Goal: Task Accomplishment & Management: Complete application form

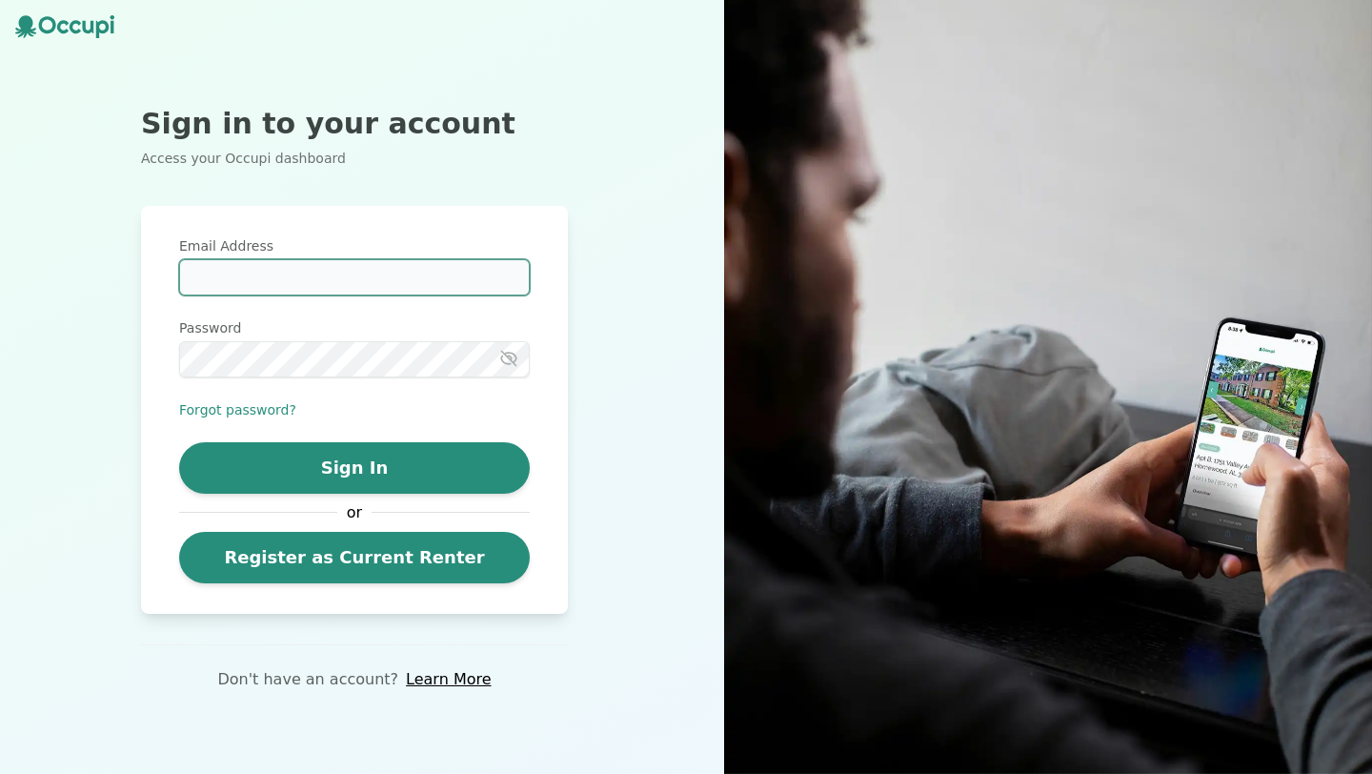
click at [321, 275] on input "Email Address" at bounding box center [354, 277] width 351 height 36
type input "**********"
click at [520, 378] on div "**********" at bounding box center [354, 409] width 351 height 347
click at [507, 357] on icon "button" at bounding box center [508, 358] width 15 height 14
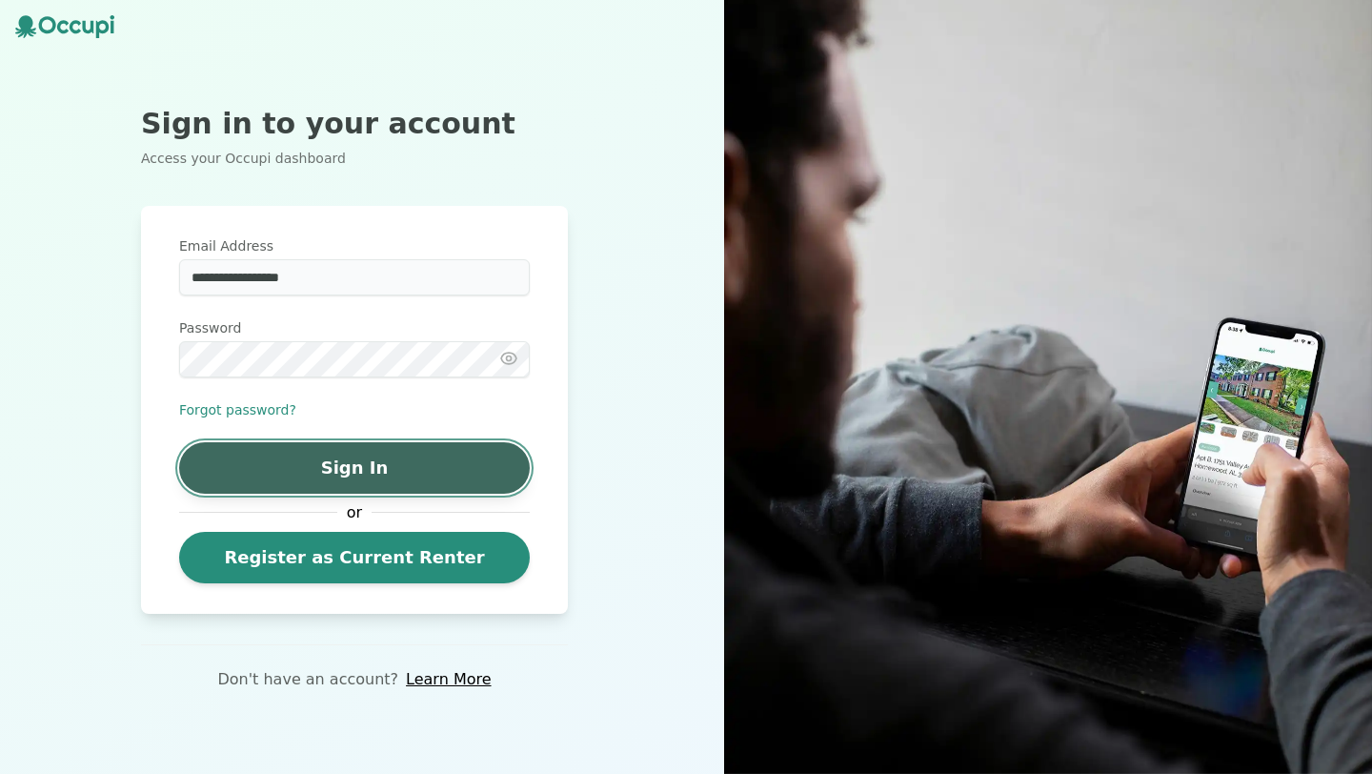
click at [400, 449] on button "Sign In" at bounding box center [354, 467] width 351 height 51
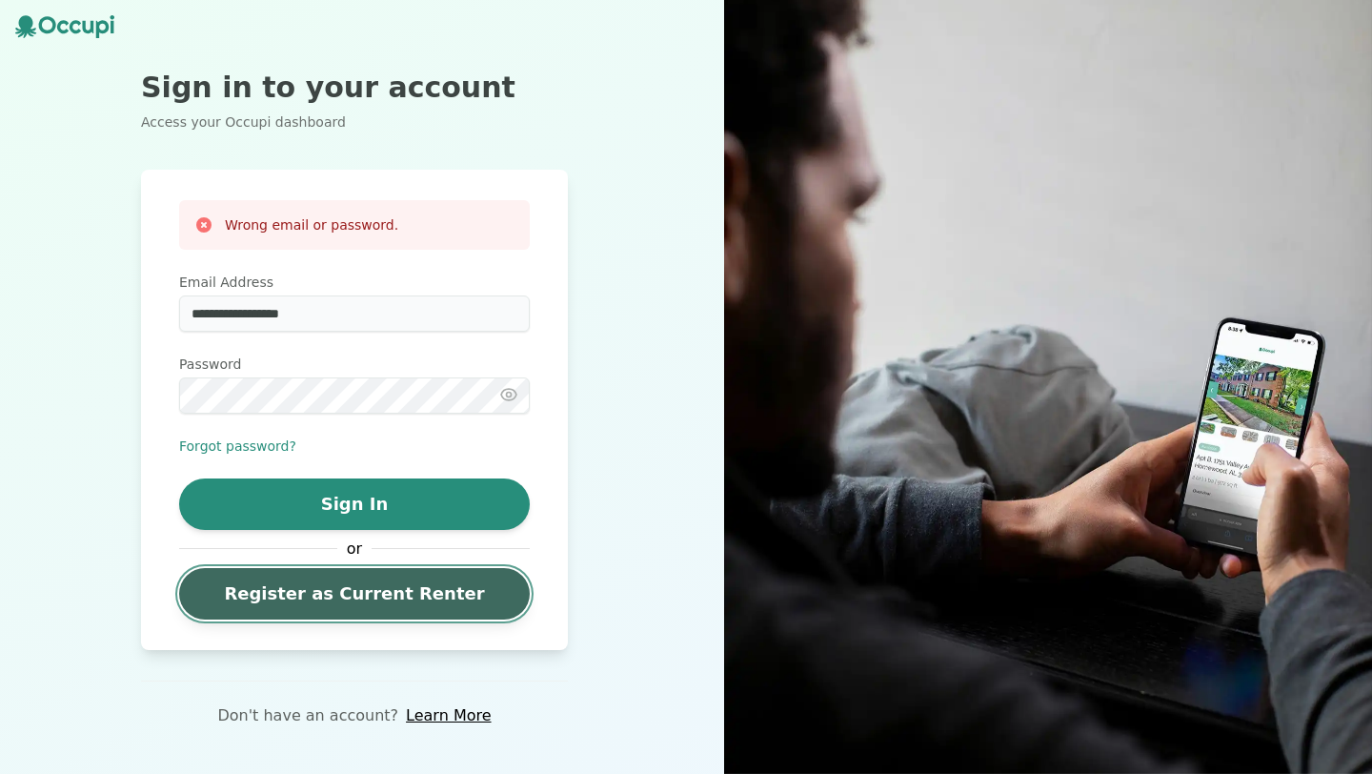
click at [405, 606] on link "Register as Current Renter" at bounding box center [354, 593] width 351 height 51
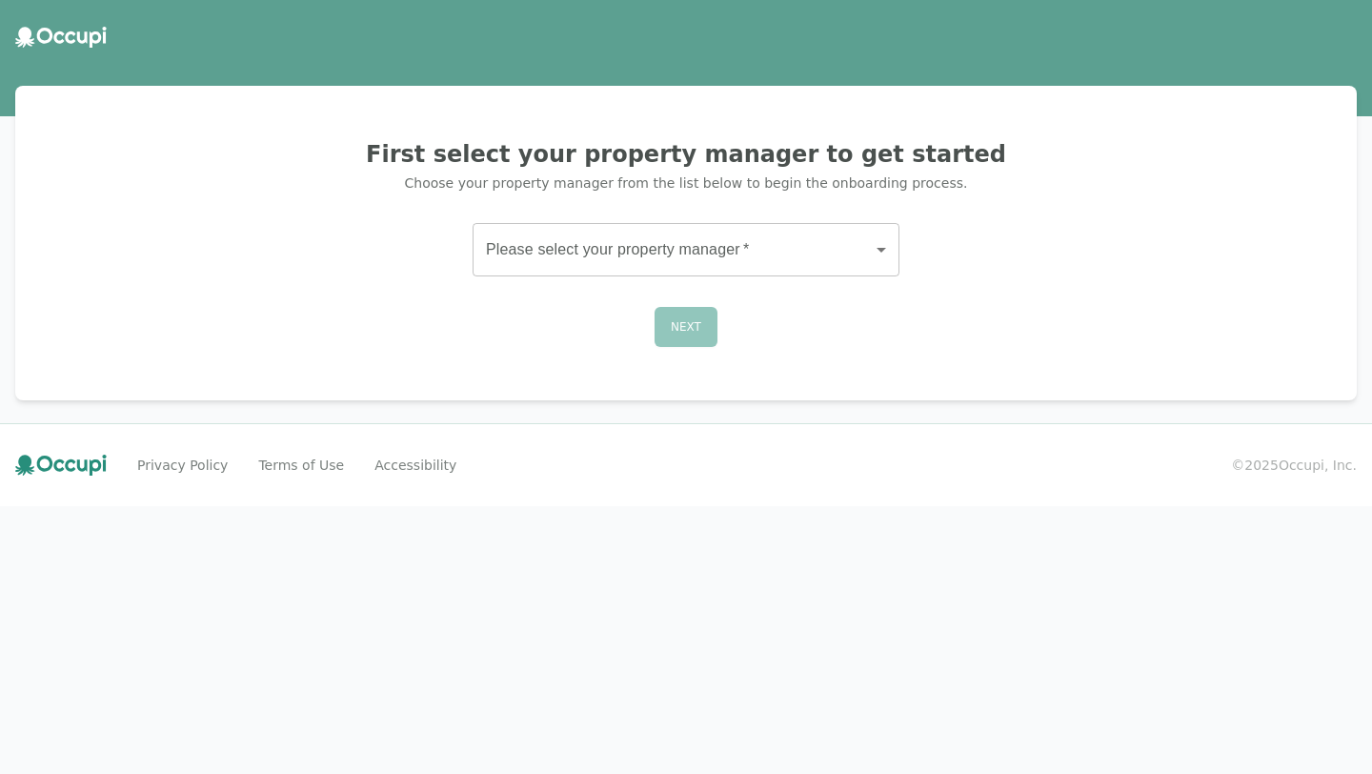
click at [697, 251] on body "First select your property manager to get started Choose your property manager …" at bounding box center [686, 387] width 1372 height 774
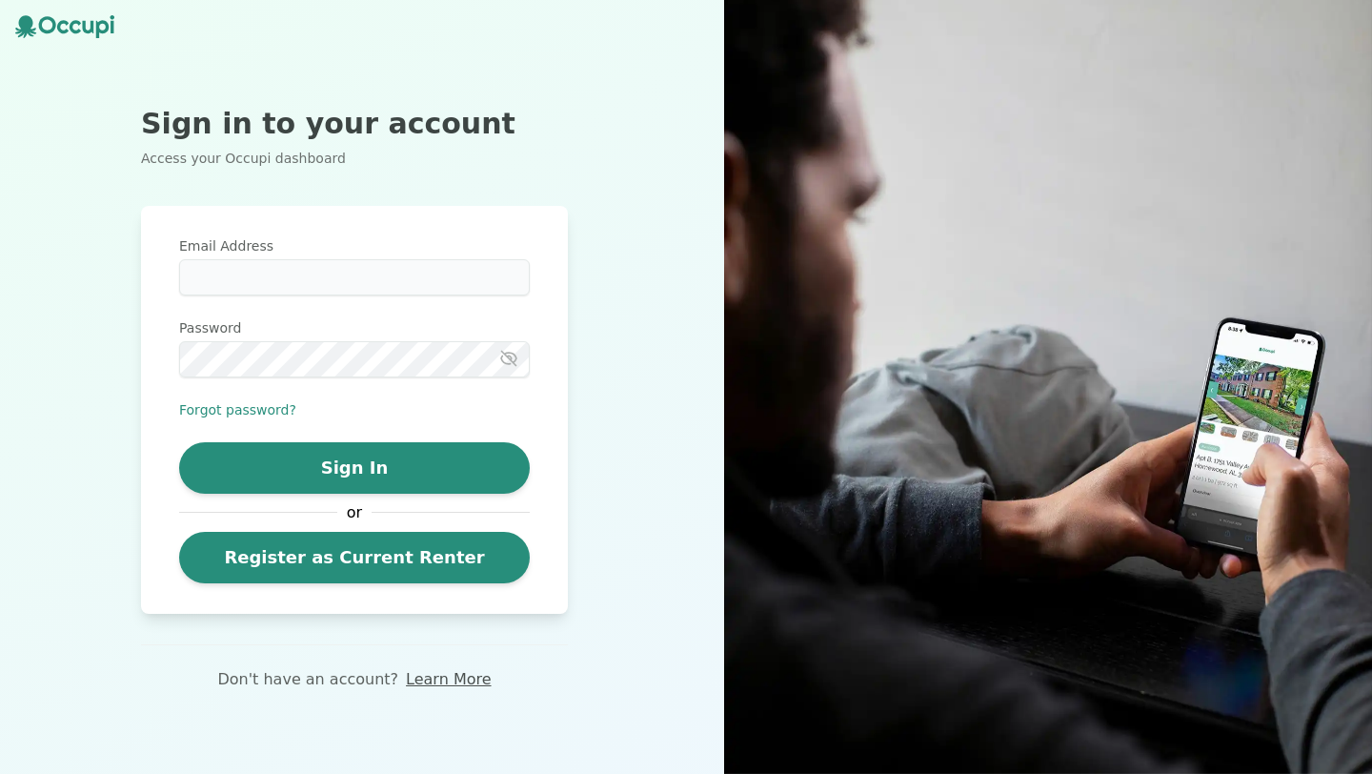
click at [442, 685] on link "Learn More" at bounding box center [448, 679] width 85 height 23
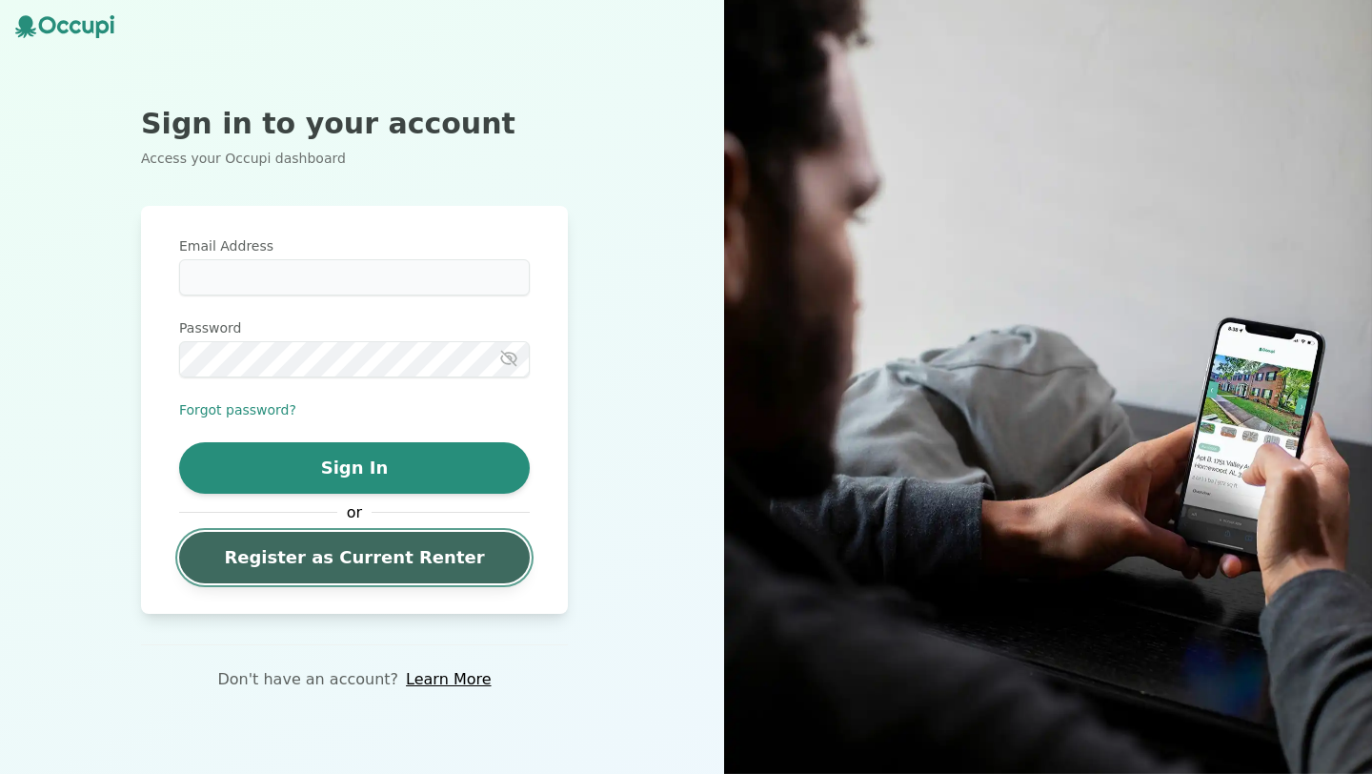
click at [397, 573] on link "Register as Current Renter" at bounding box center [354, 557] width 351 height 51
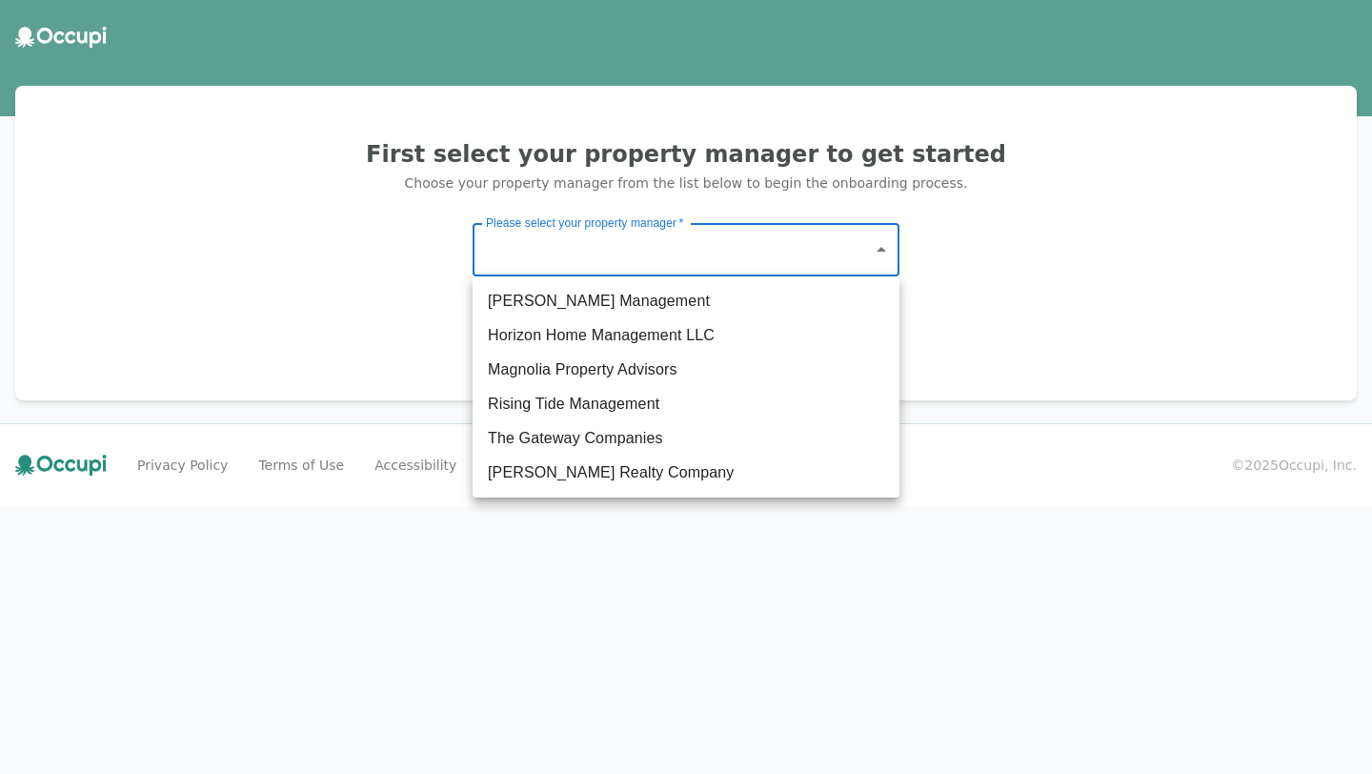
click at [550, 256] on body "First select your property manager to get started Choose your property manager …" at bounding box center [686, 387] width 1372 height 774
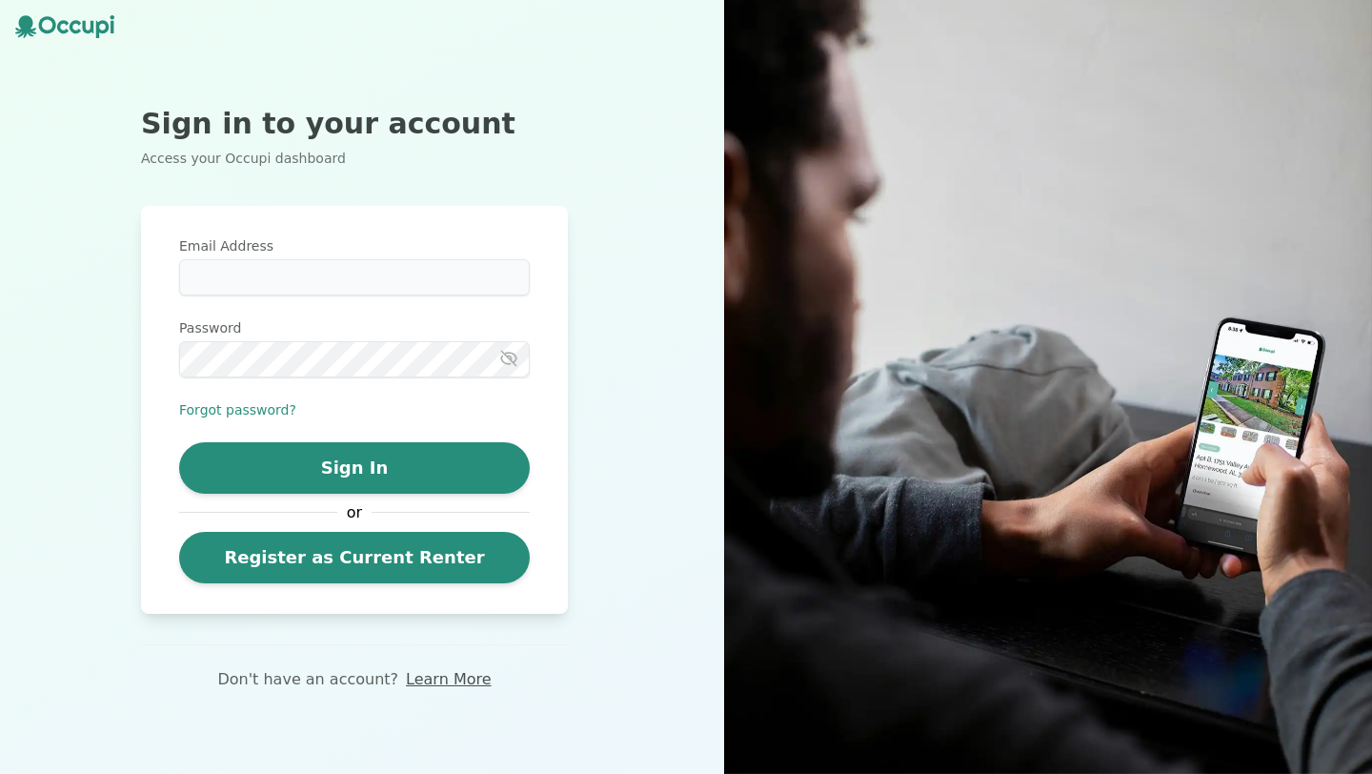
click at [448, 680] on link "Learn More" at bounding box center [448, 679] width 85 height 23
click at [452, 682] on link "Learn More" at bounding box center [448, 679] width 85 height 23
click at [98, 30] on icon at bounding box center [102, 29] width 12 height 18
click at [242, 409] on button "Forgot password?" at bounding box center [237, 409] width 117 height 19
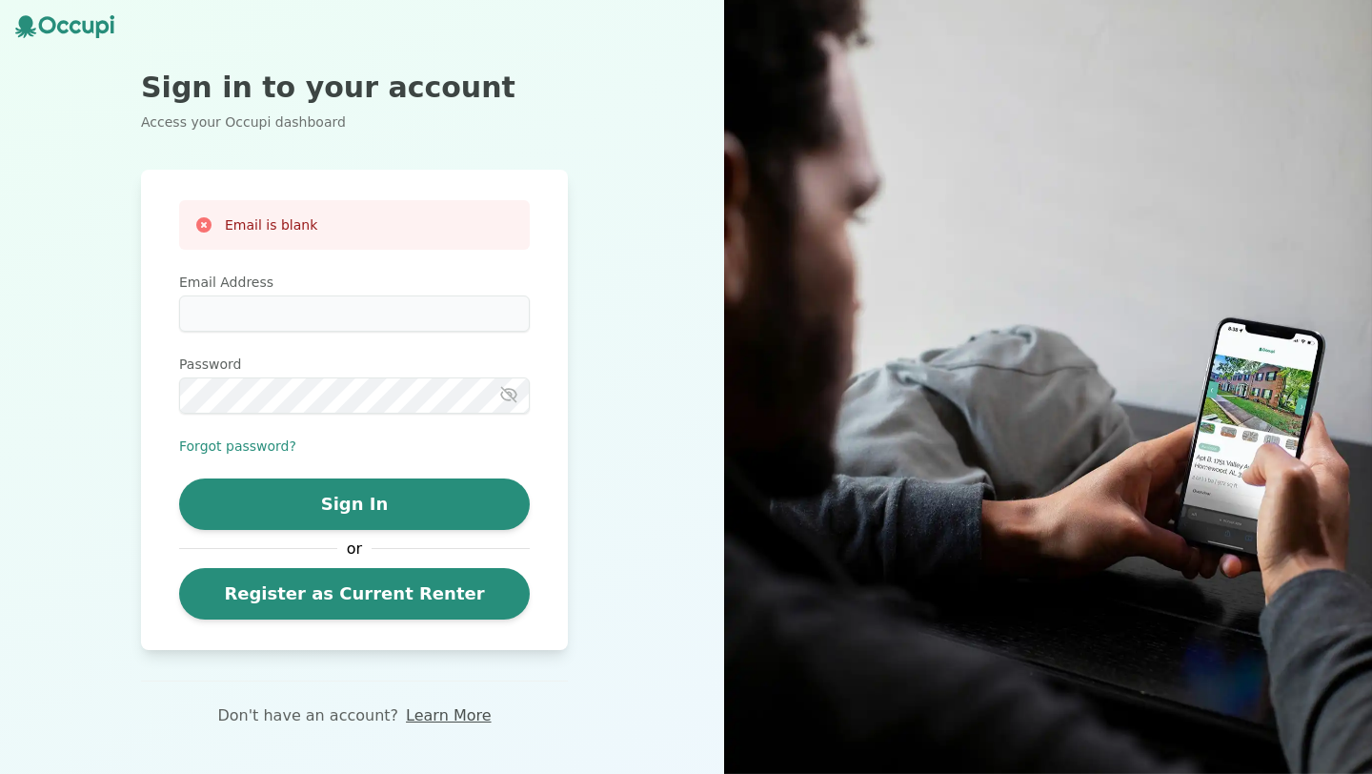
click at [465, 713] on link "Learn More" at bounding box center [448, 715] width 85 height 23
